Goal: Transaction & Acquisition: Book appointment/travel/reservation

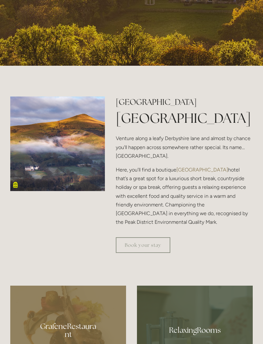
scroll to position [227, 0]
click at [159, 253] on link "Book your stay" at bounding box center [143, 245] width 55 height 16
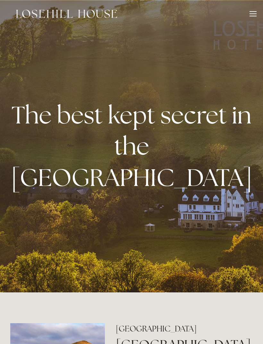
click at [252, 14] on div at bounding box center [253, 14] width 7 height 7
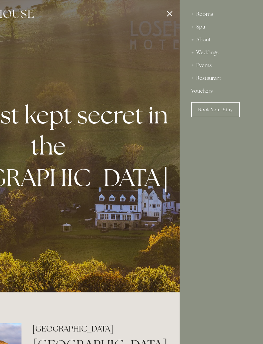
click at [210, 68] on div "Events" at bounding box center [221, 65] width 60 height 13
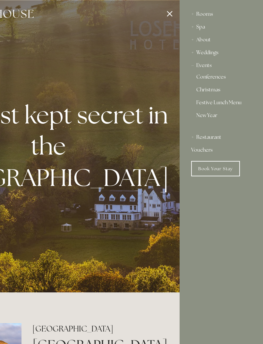
click at [215, 90] on link "Christmas" at bounding box center [221, 91] width 50 height 8
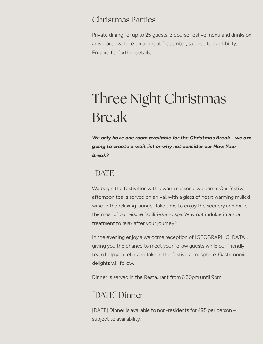
scroll to position [303, 0]
click at [233, 160] on p "We only have one room available for the Christmas Break - we are going to creat…" at bounding box center [172, 147] width 161 height 26
click at [241, 160] on p "We only have one room available for the Christmas Break - we are going to creat…" at bounding box center [172, 147] width 161 height 26
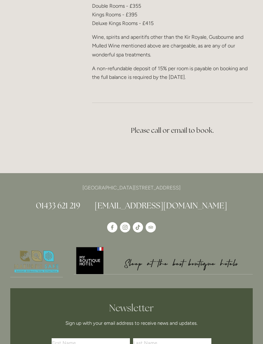
scroll to position [1398, 0]
